Goal: Navigation & Orientation: Find specific page/section

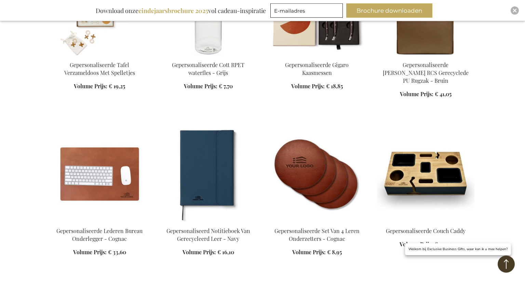
scroll to position [505, 0]
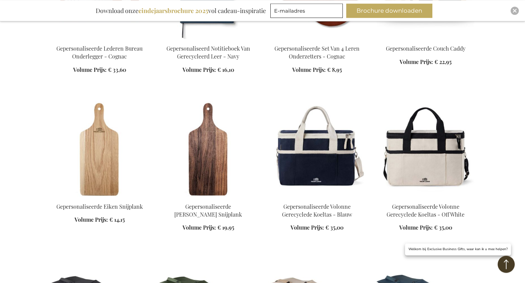
scroll to position [686, 0]
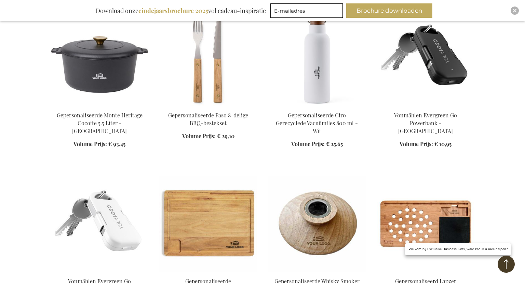
scroll to position [2239, 0]
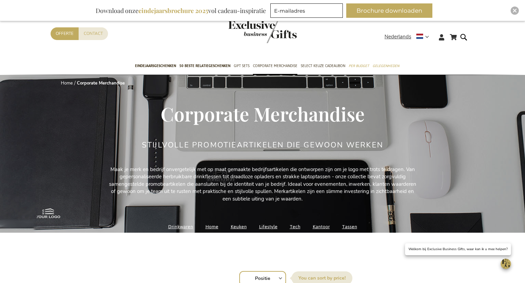
click at [316, 227] on link "Kantoor" at bounding box center [321, 226] width 17 height 9
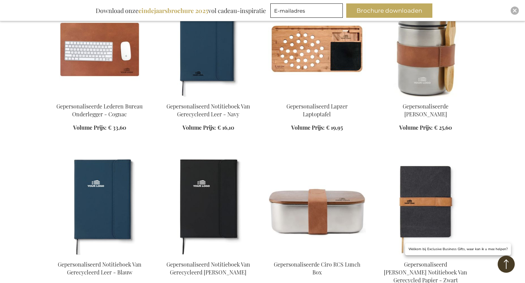
scroll to position [325, 0]
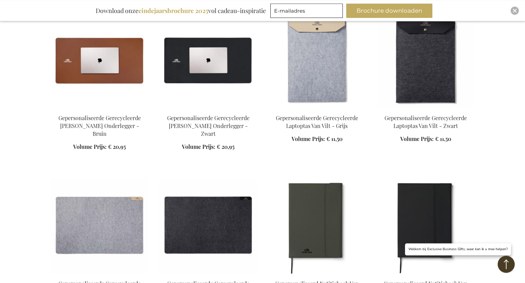
scroll to position [1083, 0]
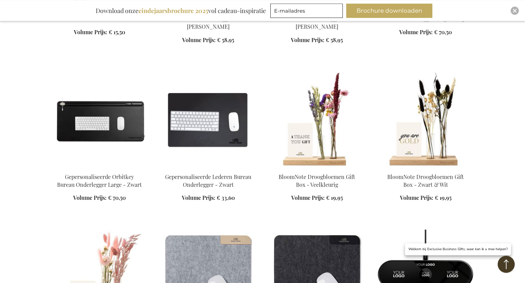
scroll to position [1697, 0]
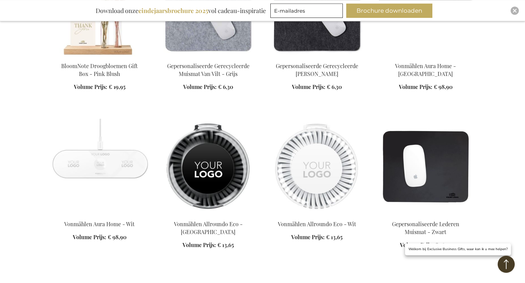
scroll to position [1950, 0]
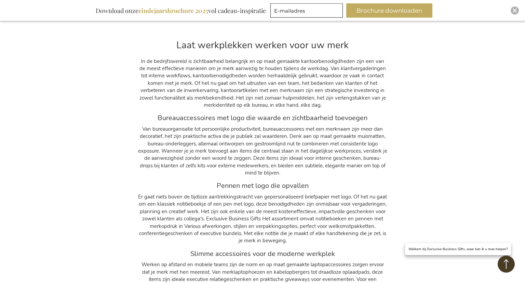
scroll to position [2383, 0]
